Goal: Check status: Check status

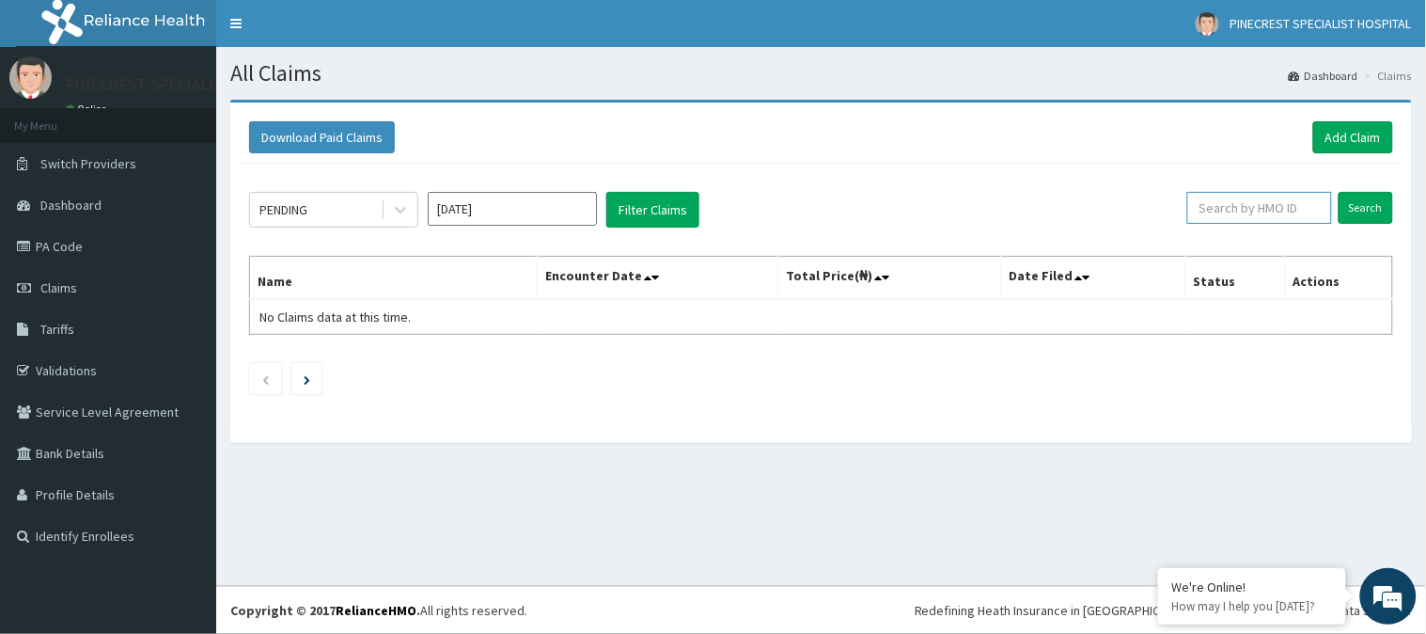
click at [1267, 216] on input "text" at bounding box center [1259, 208] width 145 height 32
type input "XIT/10270"
click at [1357, 204] on input "Search" at bounding box center [1366, 208] width 55 height 32
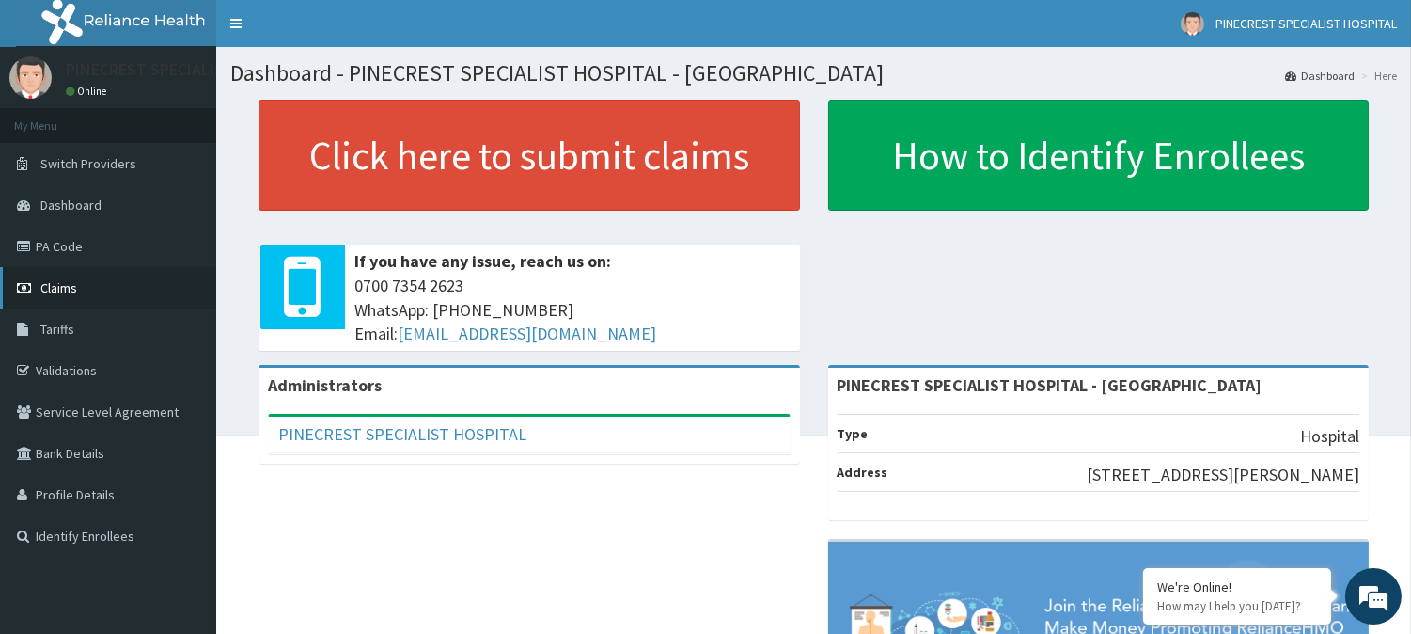
click at [62, 289] on span "Claims" at bounding box center [58, 287] width 37 height 17
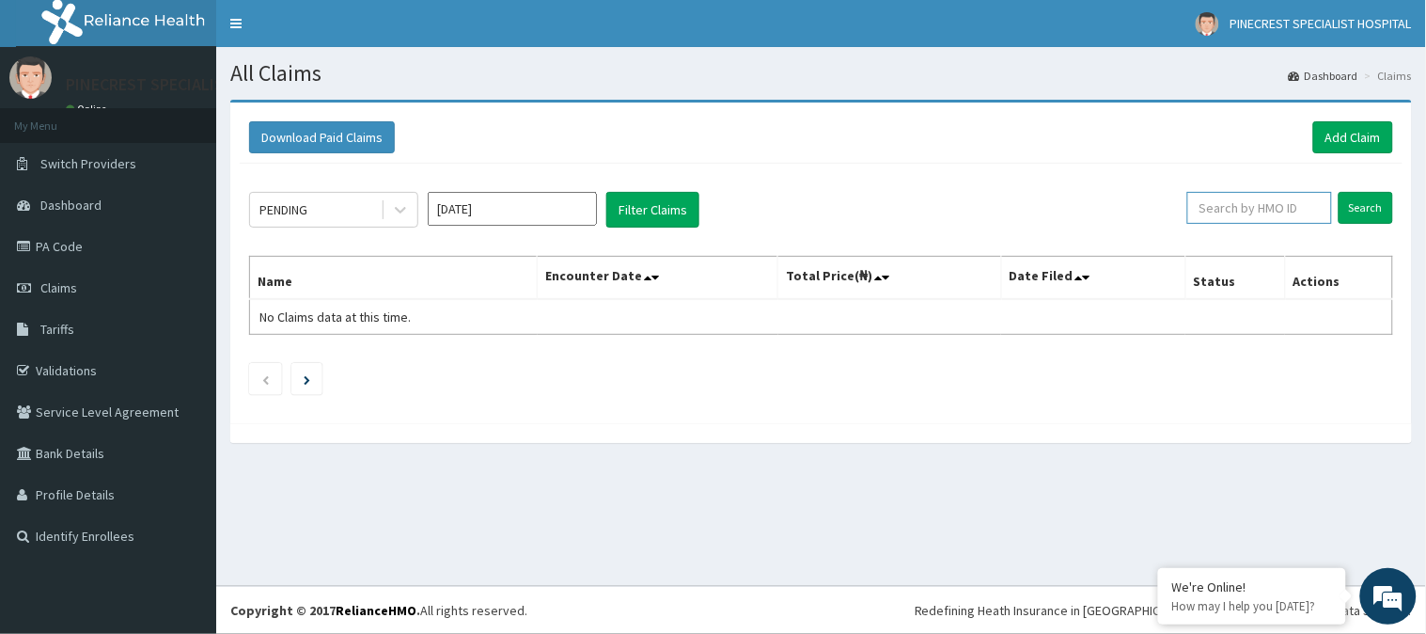
click at [1256, 211] on input "text" at bounding box center [1259, 208] width 145 height 32
type input "XIT/10270/D"
click at [1374, 205] on input "Search" at bounding box center [1366, 208] width 55 height 32
click at [71, 251] on link "PA Code" at bounding box center [108, 246] width 216 height 41
